Goal: Transaction & Acquisition: Register for event/course

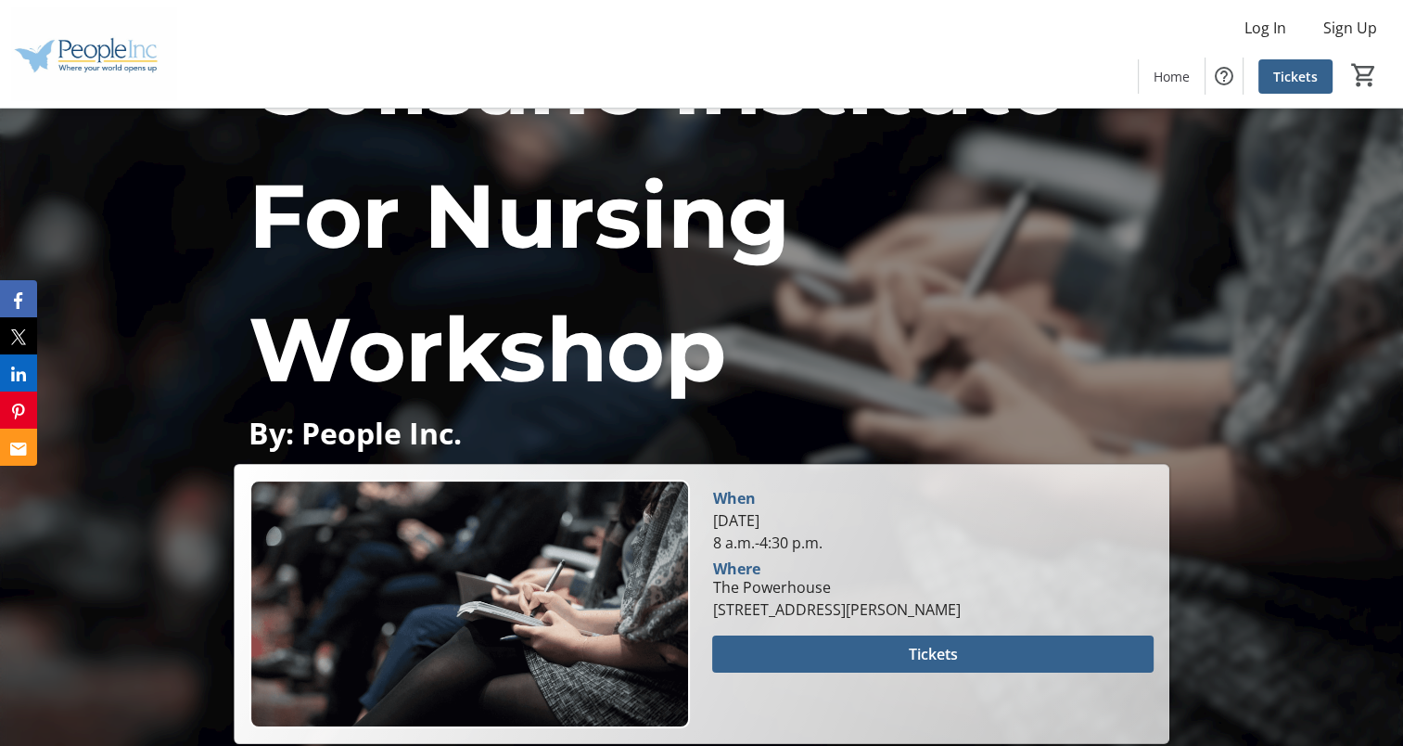
scroll to position [185, 0]
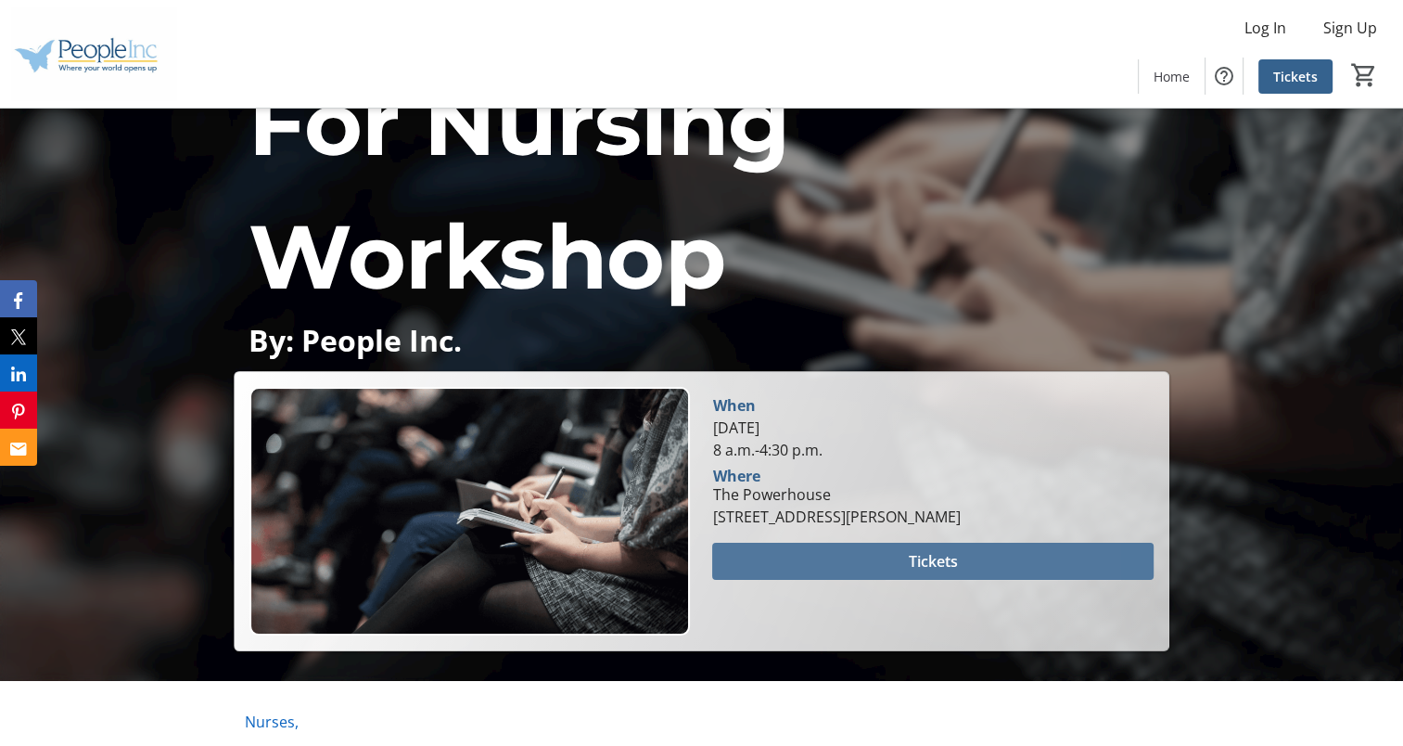
click at [784, 562] on span at bounding box center [932, 561] width 441 height 45
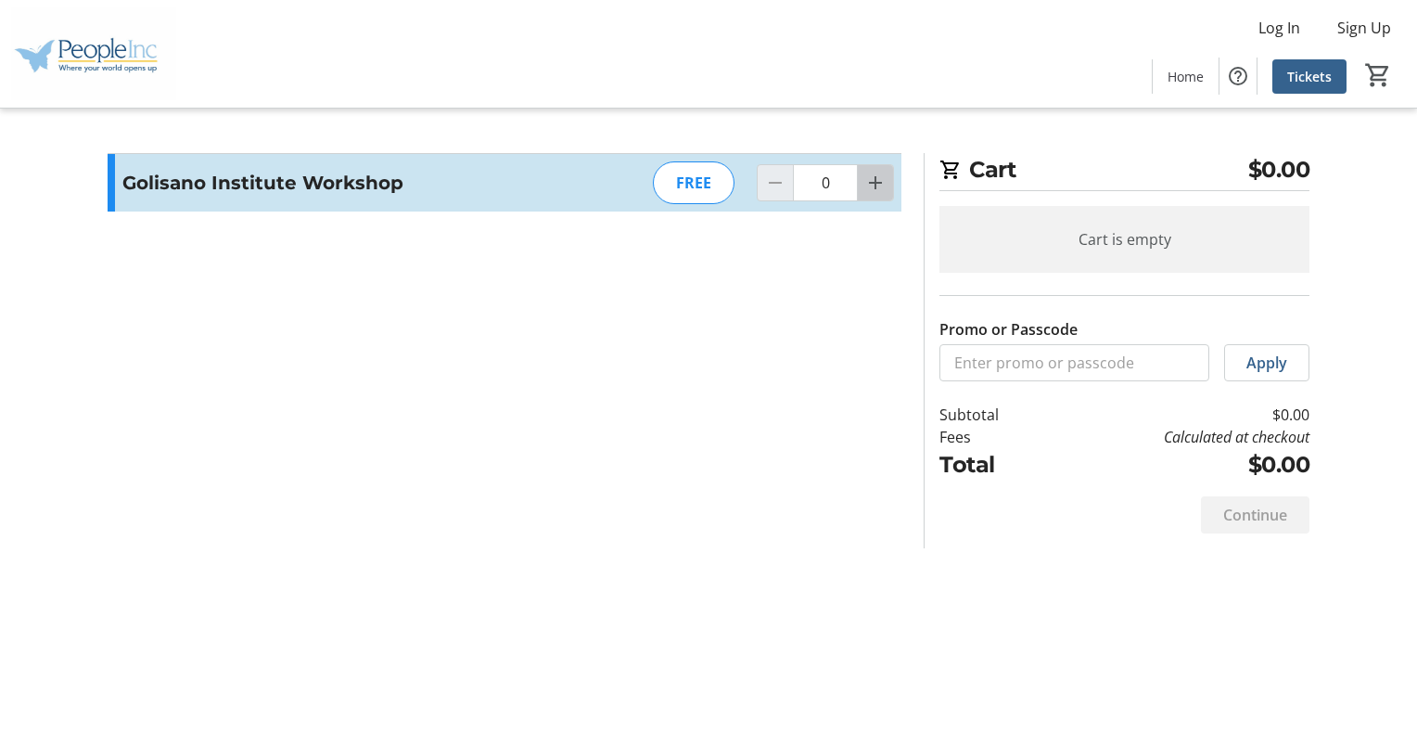
click at [861, 185] on span "Increment by one" at bounding box center [875, 182] width 35 height 35
type input "1"
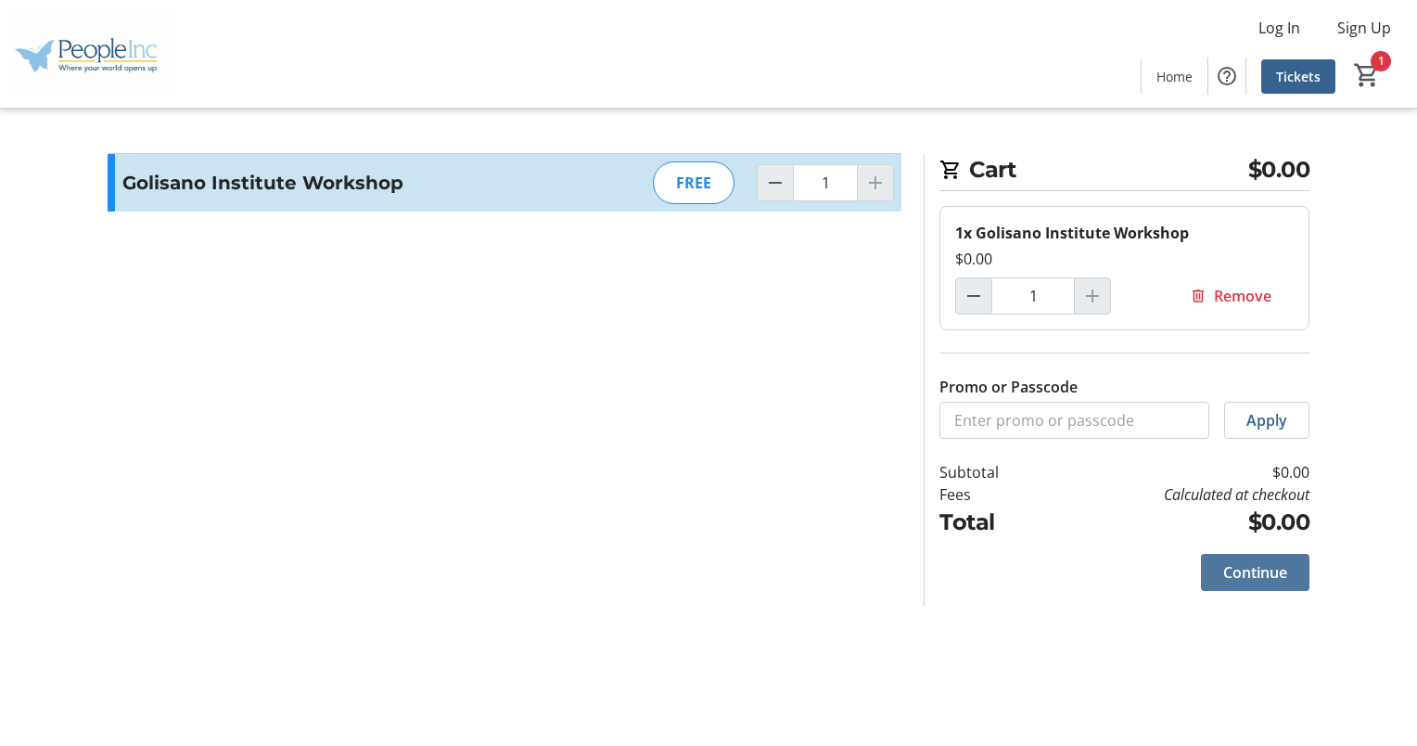
click at [1260, 570] on span "Continue" at bounding box center [1255, 572] width 64 height 22
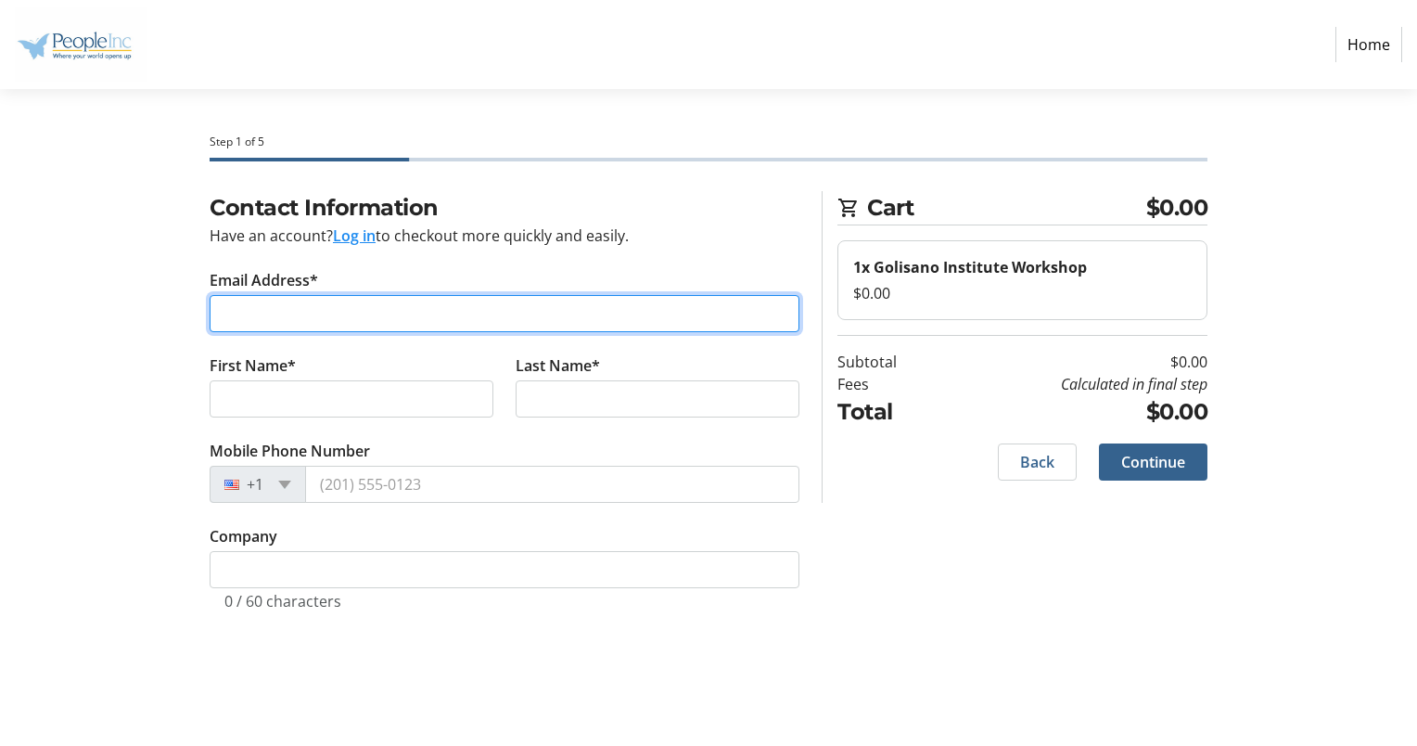
click at [428, 314] on input "Email Address*" at bounding box center [505, 313] width 590 height 37
type input "[PERSON_NAME][EMAIL_ADDRESS][PERSON_NAME][DOMAIN_NAME]"
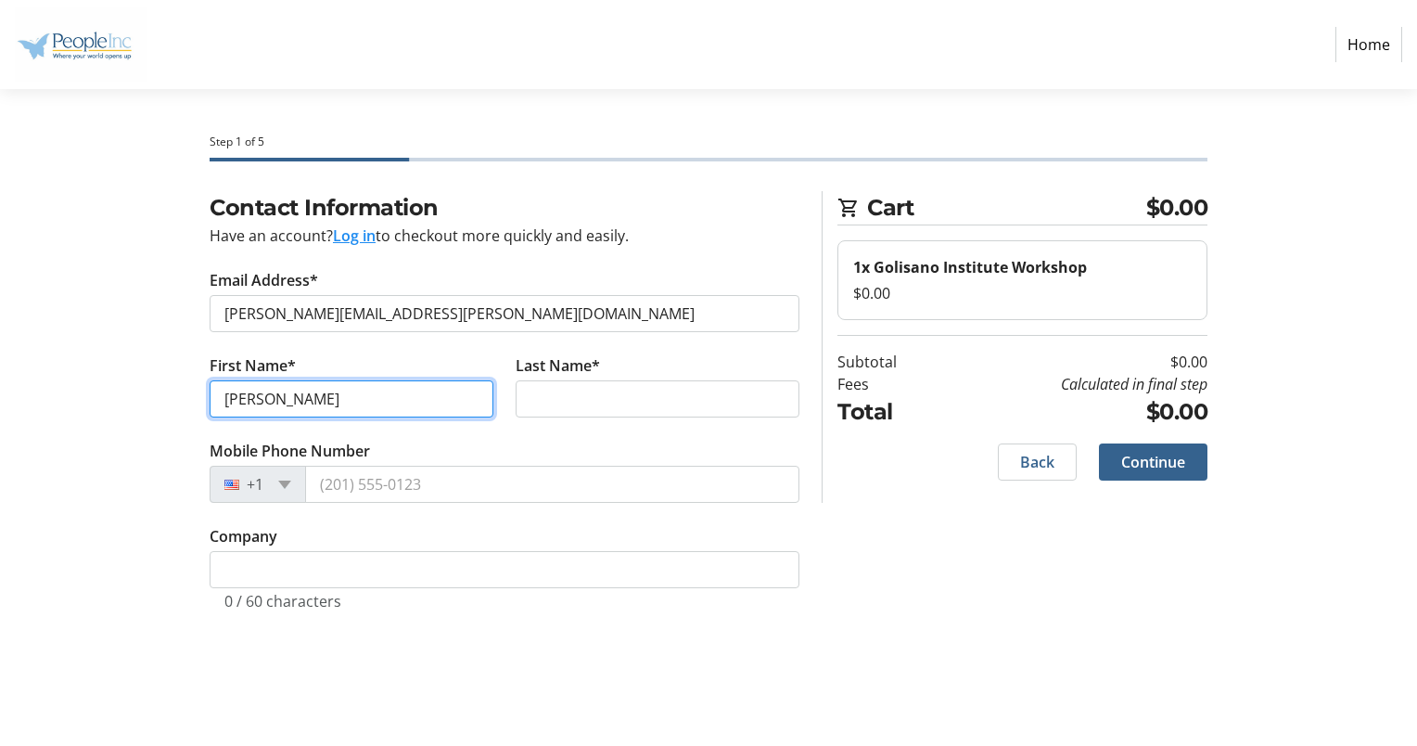
type input "[PERSON_NAME]"
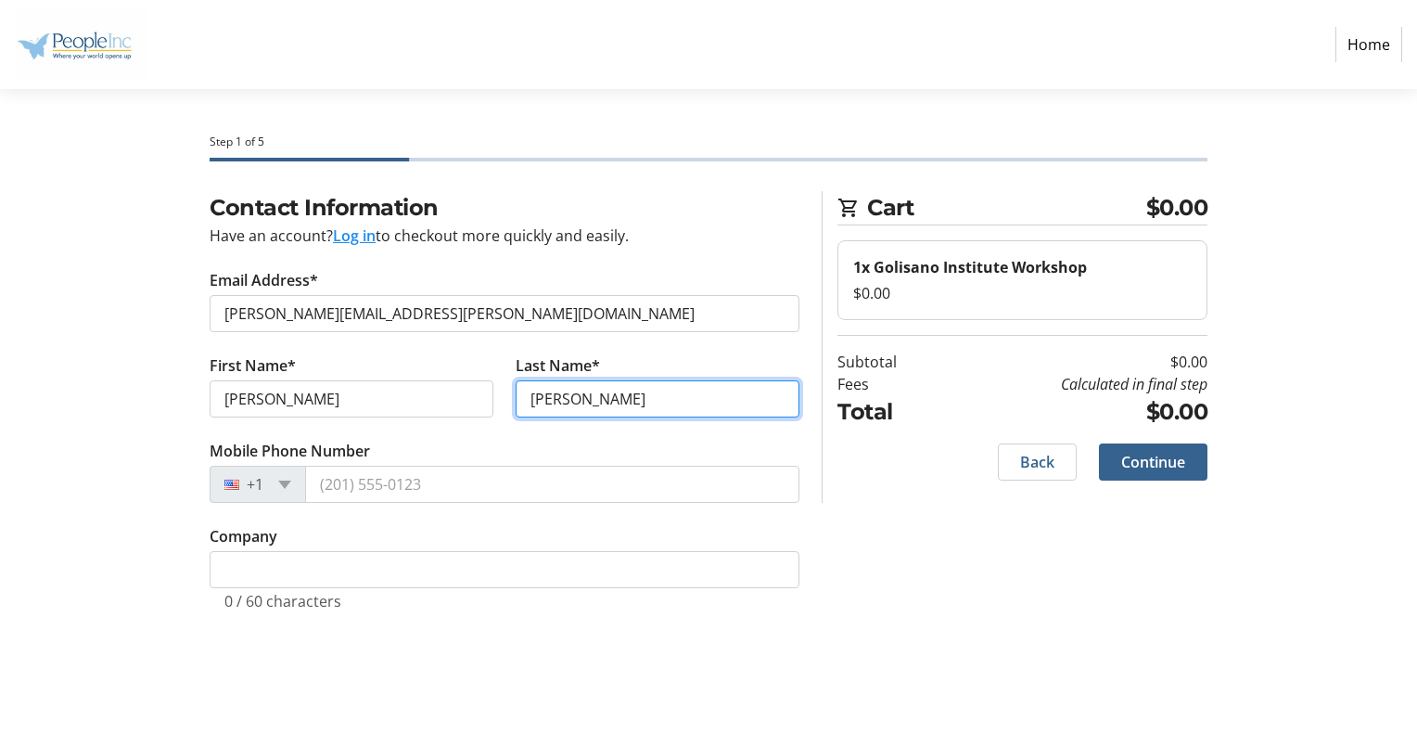
type input "[PERSON_NAME]"
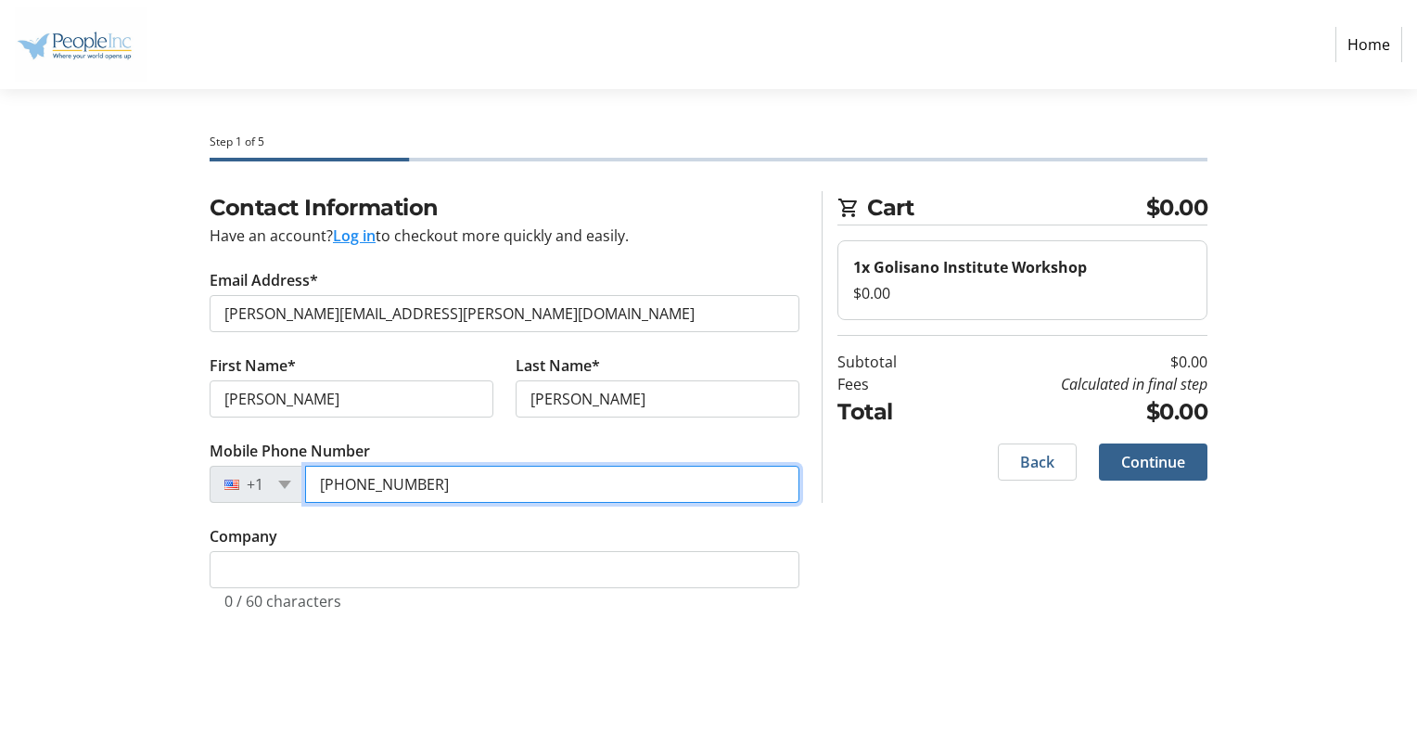
type input "[PHONE_NUMBER]"
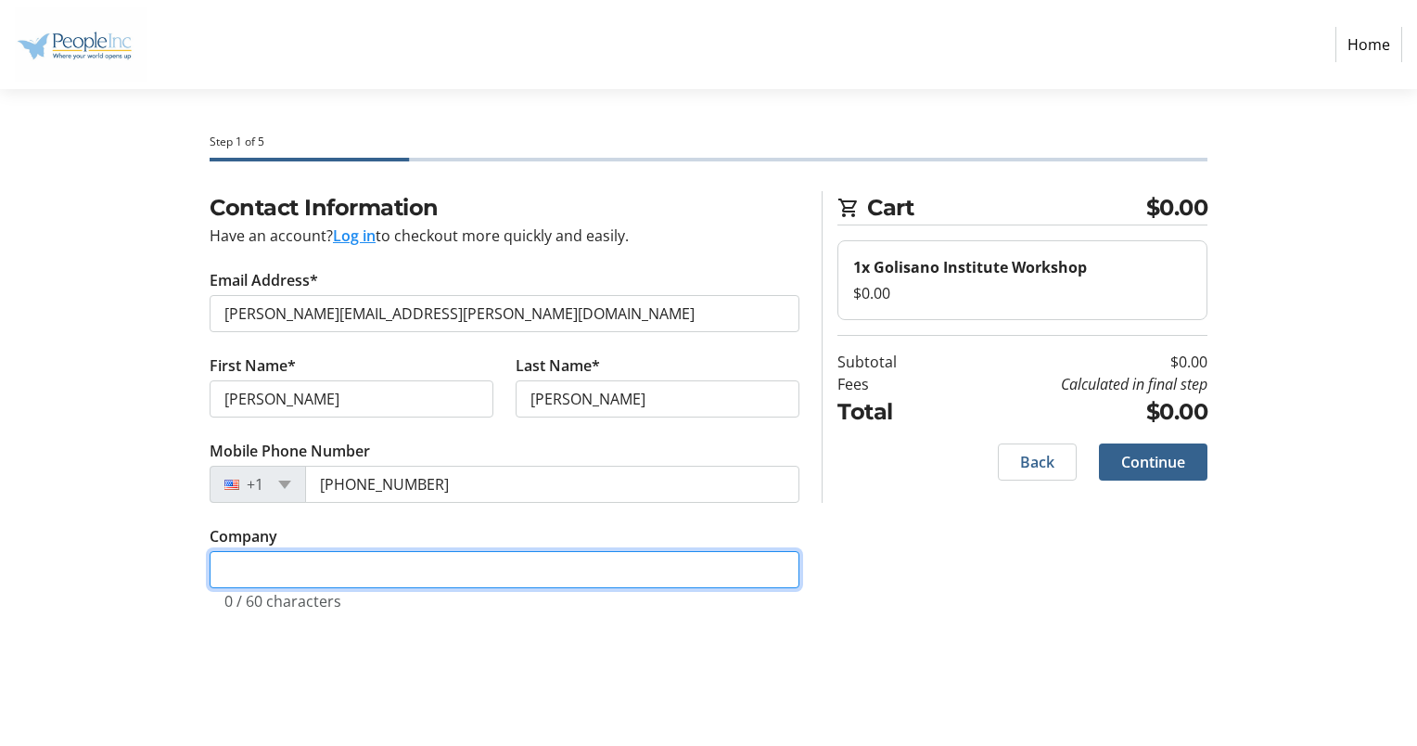
drag, startPoint x: 353, startPoint y: 569, endPoint x: 327, endPoint y: 569, distance: 26.0
click at [352, 569] on input "Company" at bounding box center [505, 569] width 590 height 37
type input "People-Inc"
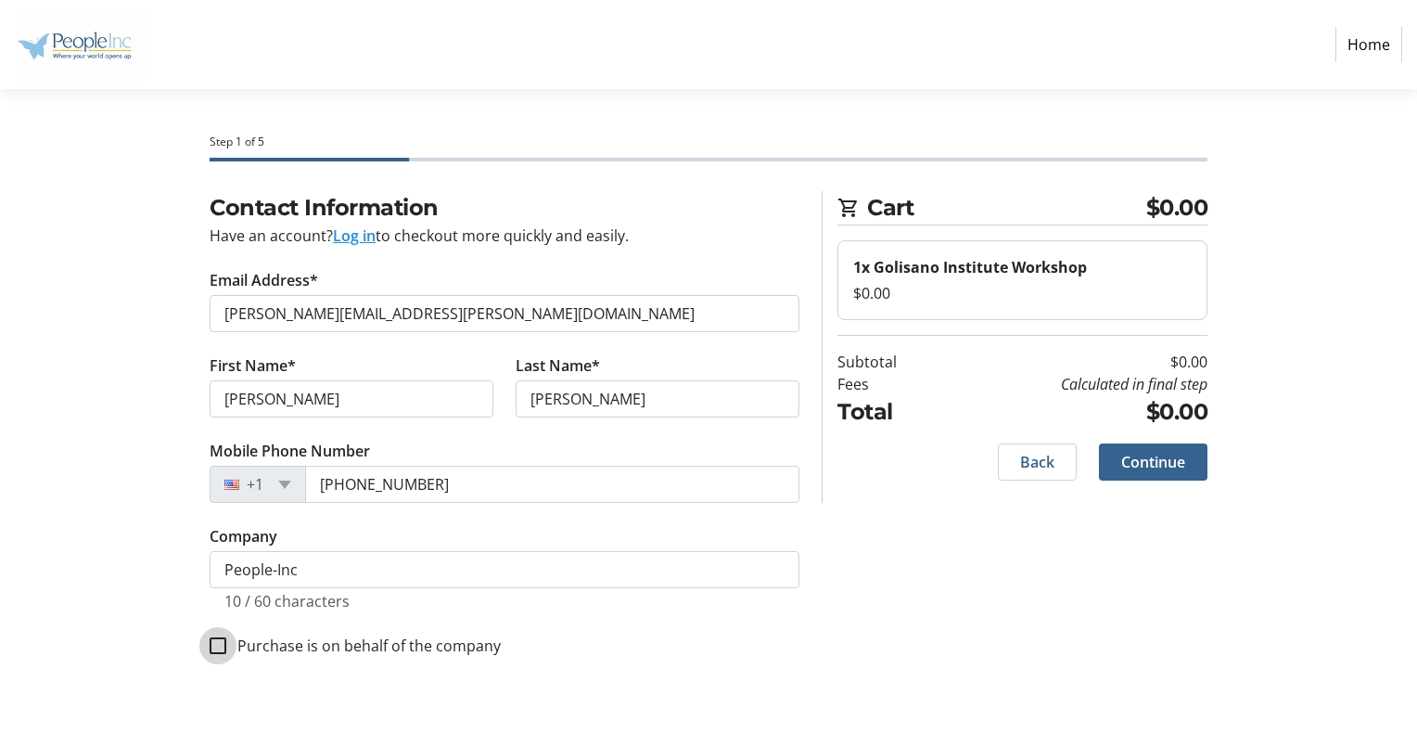
click at [219, 649] on input "Purchase is on behalf of the company" at bounding box center [218, 645] width 17 height 17
checkbox input "true"
click at [1152, 462] on span "Continue" at bounding box center [1153, 462] width 64 height 22
